Goal: Task Accomplishment & Management: Use online tool/utility

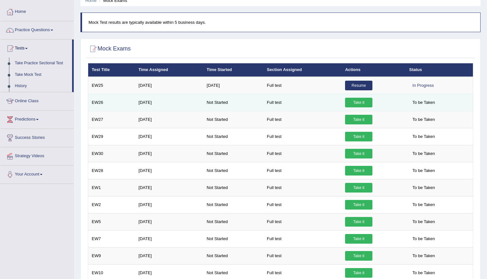
click at [349, 104] on link "Take it" at bounding box center [358, 103] width 27 height 10
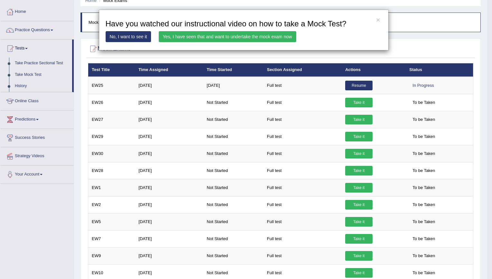
click at [195, 33] on link "Yes, I have seen that and want to undertake the mock exam now" at bounding box center [227, 36] width 137 height 11
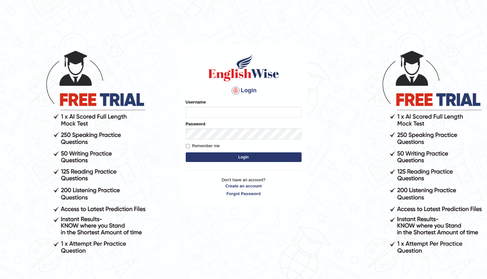
type input "kenia999"
click at [217, 161] on button "Login" at bounding box center [244, 158] width 116 height 10
